Goal: Check status: Check status

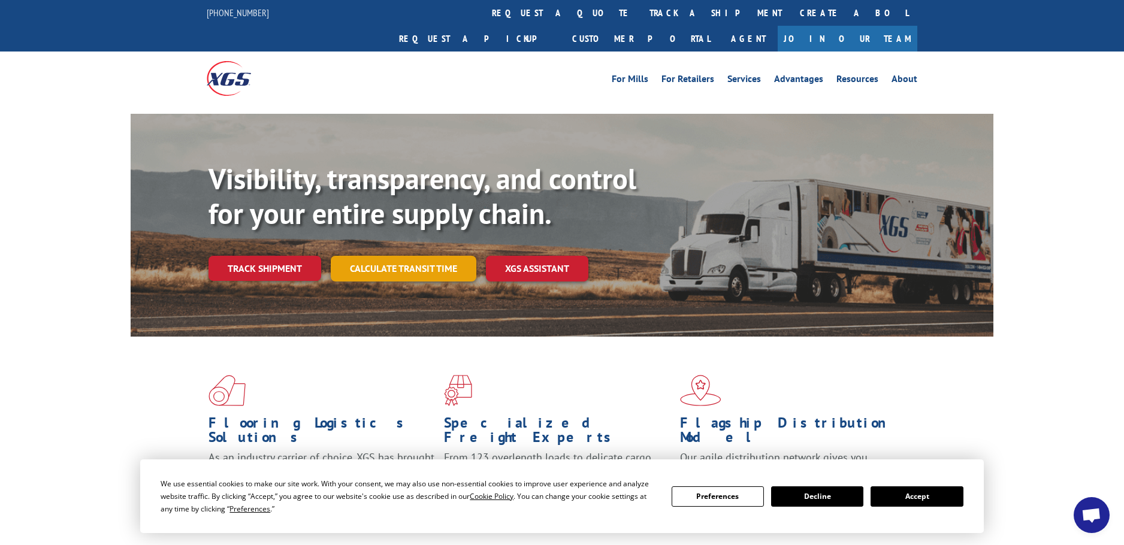
click at [369, 256] on link "Calculate transit time" at bounding box center [404, 269] width 146 height 26
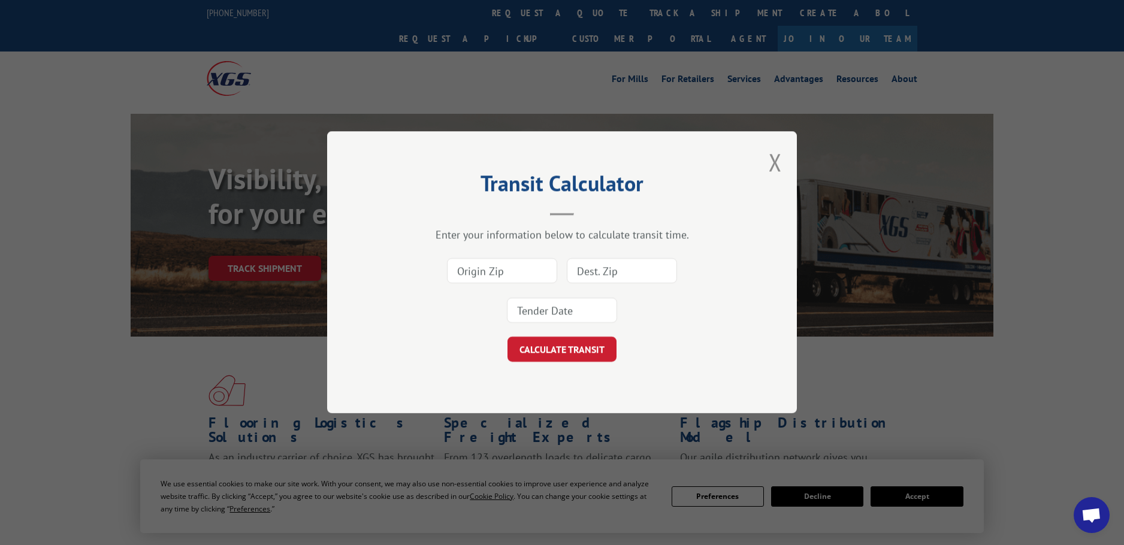
click at [506, 267] on input at bounding box center [502, 271] width 110 height 25
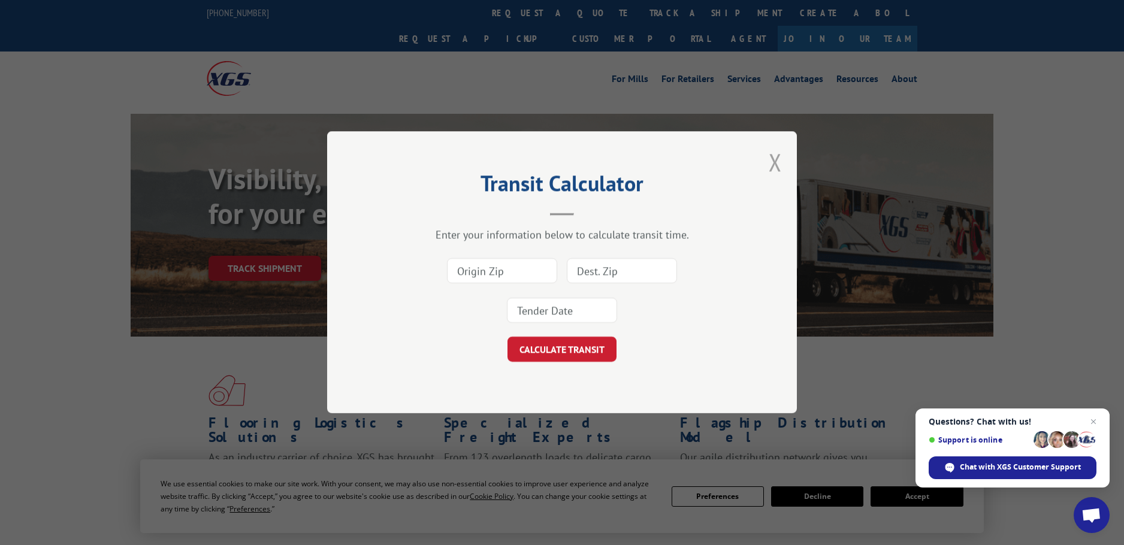
click at [780, 156] on button "Close modal" at bounding box center [775, 162] width 13 height 32
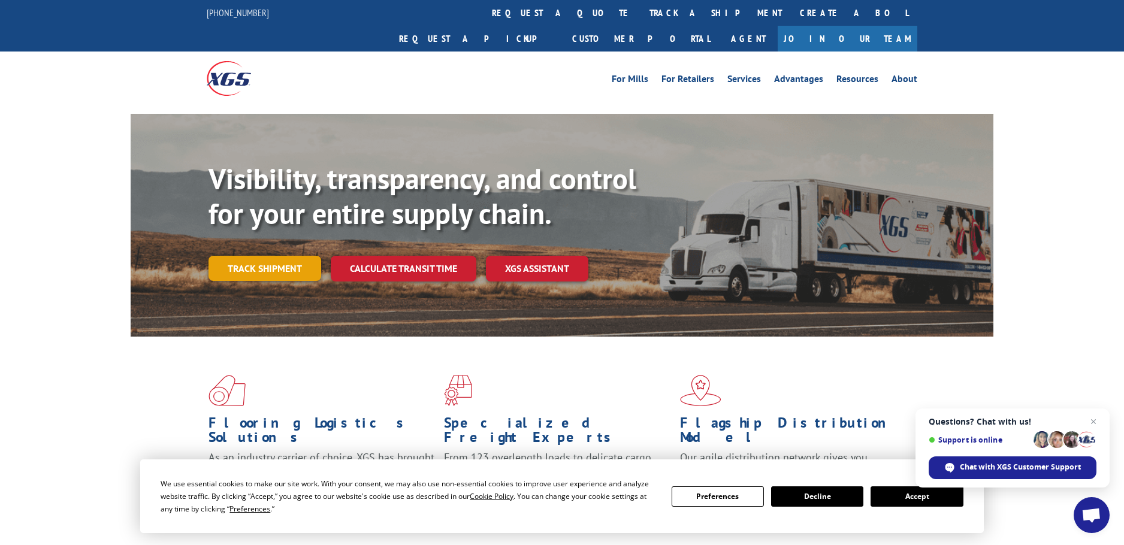
click at [238, 256] on link "Track shipment" at bounding box center [265, 268] width 113 height 25
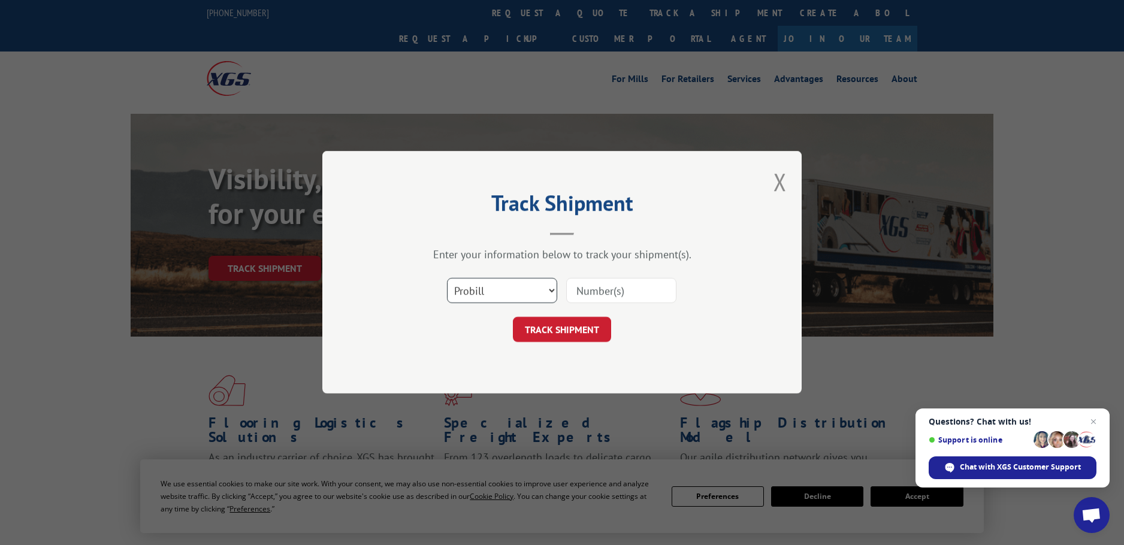
click at [464, 286] on select "Select category... Probill BOL PO" at bounding box center [502, 291] width 110 height 25
select select "po"
click at [447, 279] on select "Select category... Probill BOL PO" at bounding box center [502, 291] width 110 height 25
click at [597, 289] on input at bounding box center [621, 291] width 110 height 25
paste input "10532720"
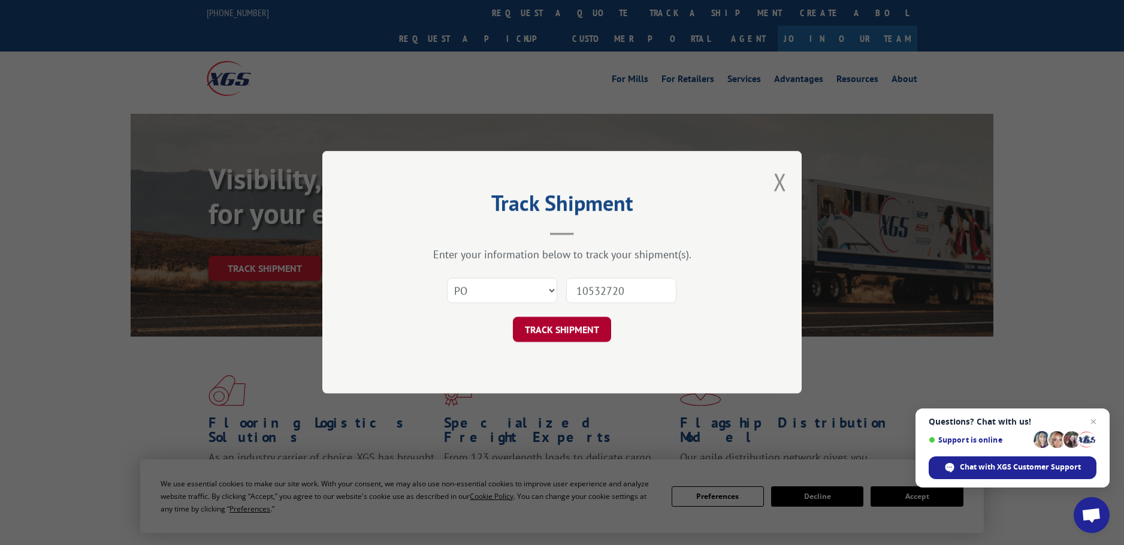
type input "10532720"
click at [584, 323] on button "TRACK SHIPMENT" at bounding box center [562, 330] width 98 height 25
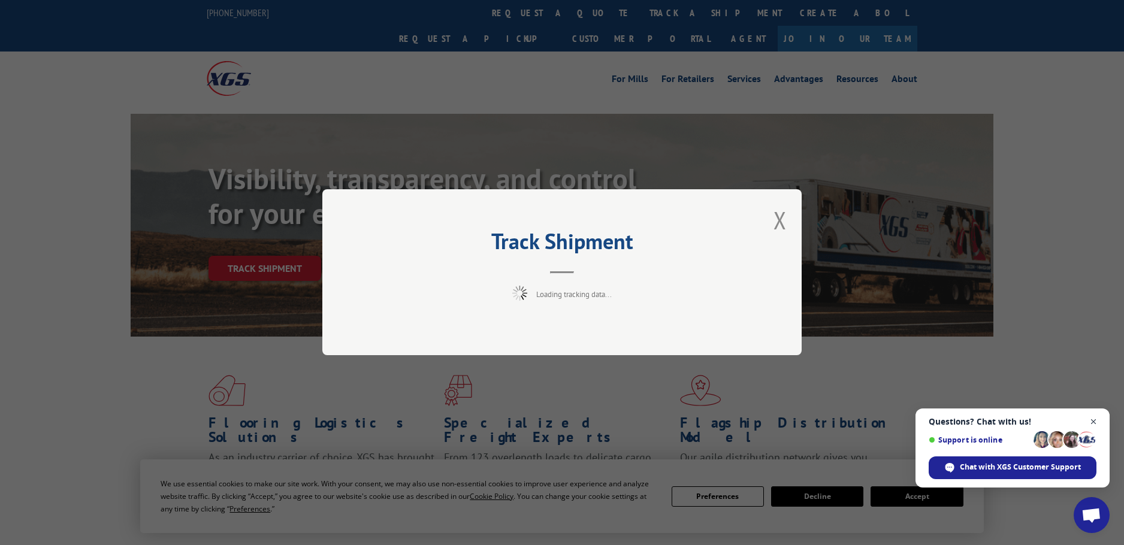
click at [1095, 421] on span "Open chat" at bounding box center [1093, 422] width 15 height 15
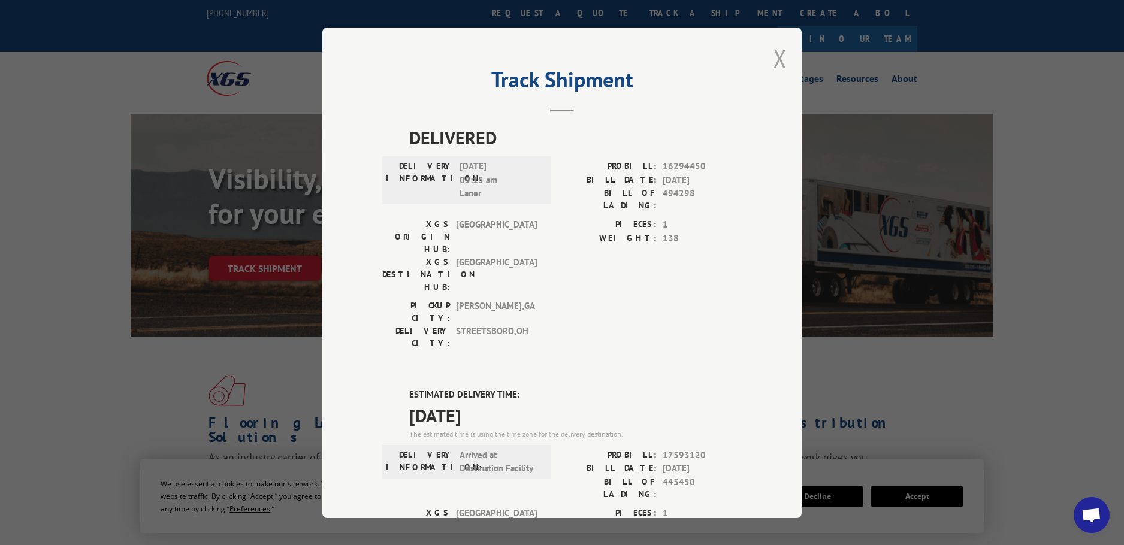
click at [774, 57] on button "Close modal" at bounding box center [780, 59] width 13 height 32
